Goal: Find specific page/section: Find specific page/section

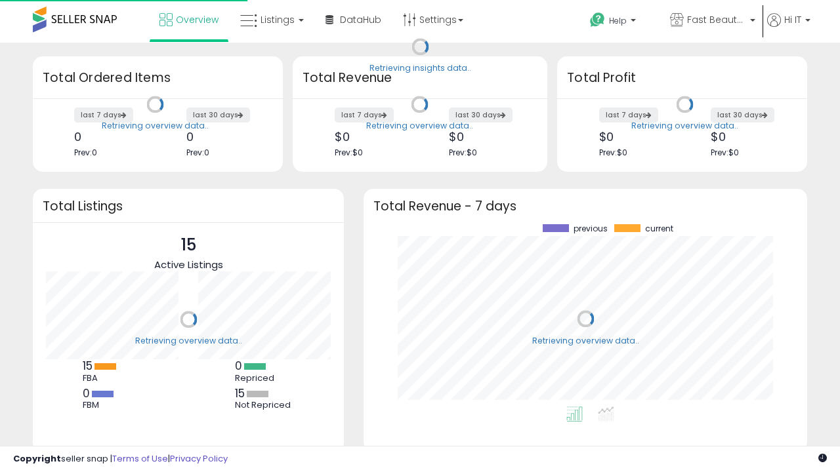
scroll to position [182, 417]
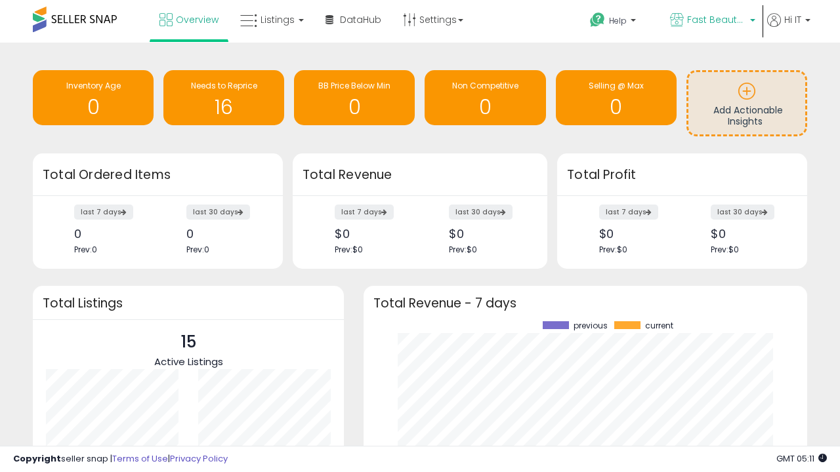
click at [711, 21] on span "Fast Beauty ([GEOGRAPHIC_DATA])" at bounding box center [716, 19] width 59 height 13
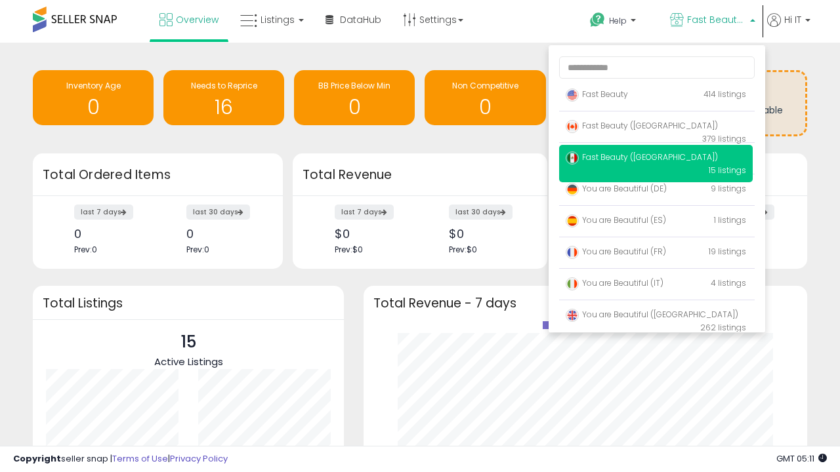
click at [655, 159] on span "Fast Beauty ([GEOGRAPHIC_DATA])" at bounding box center [641, 157] width 152 height 11
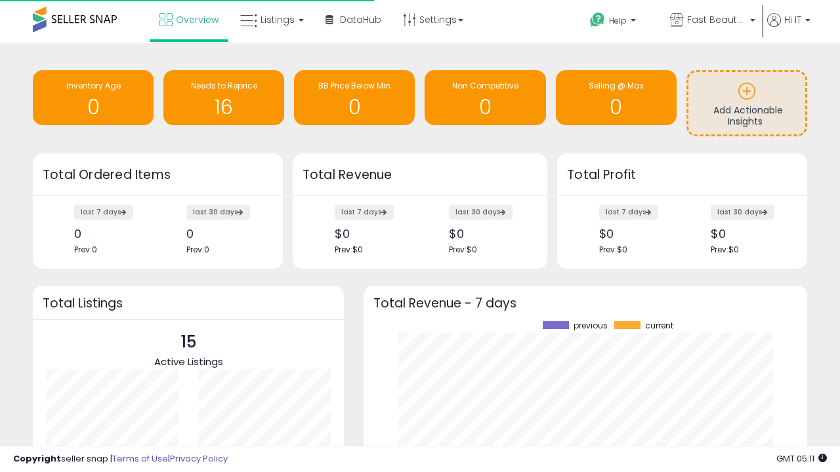
scroll to position [182, 417]
click at [270, 20] on span "Listings" at bounding box center [277, 19] width 34 height 13
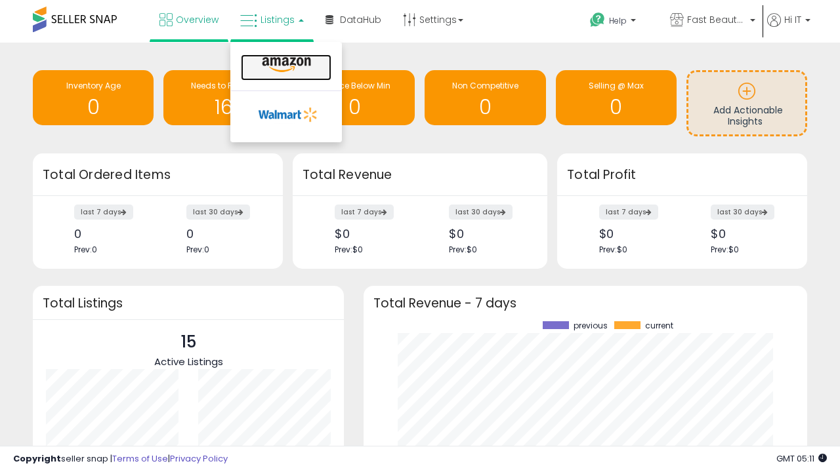
click at [285, 65] on icon at bounding box center [286, 64] width 57 height 17
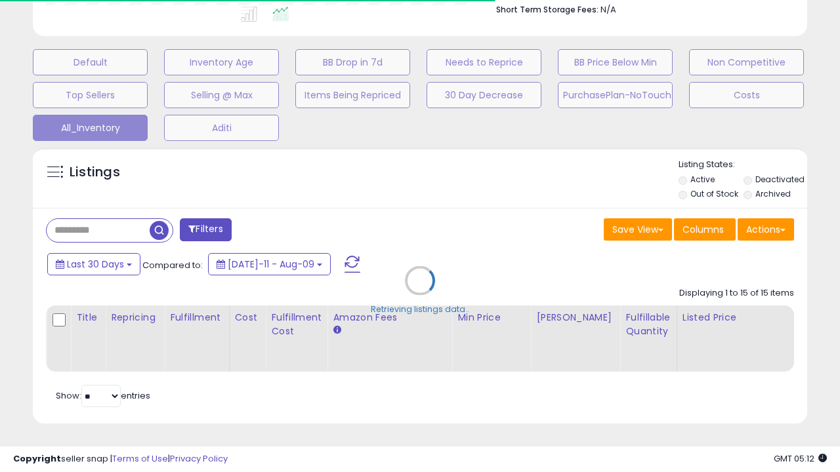
scroll to position [0, 10]
